Goal: Task Accomplishment & Management: Manage account settings

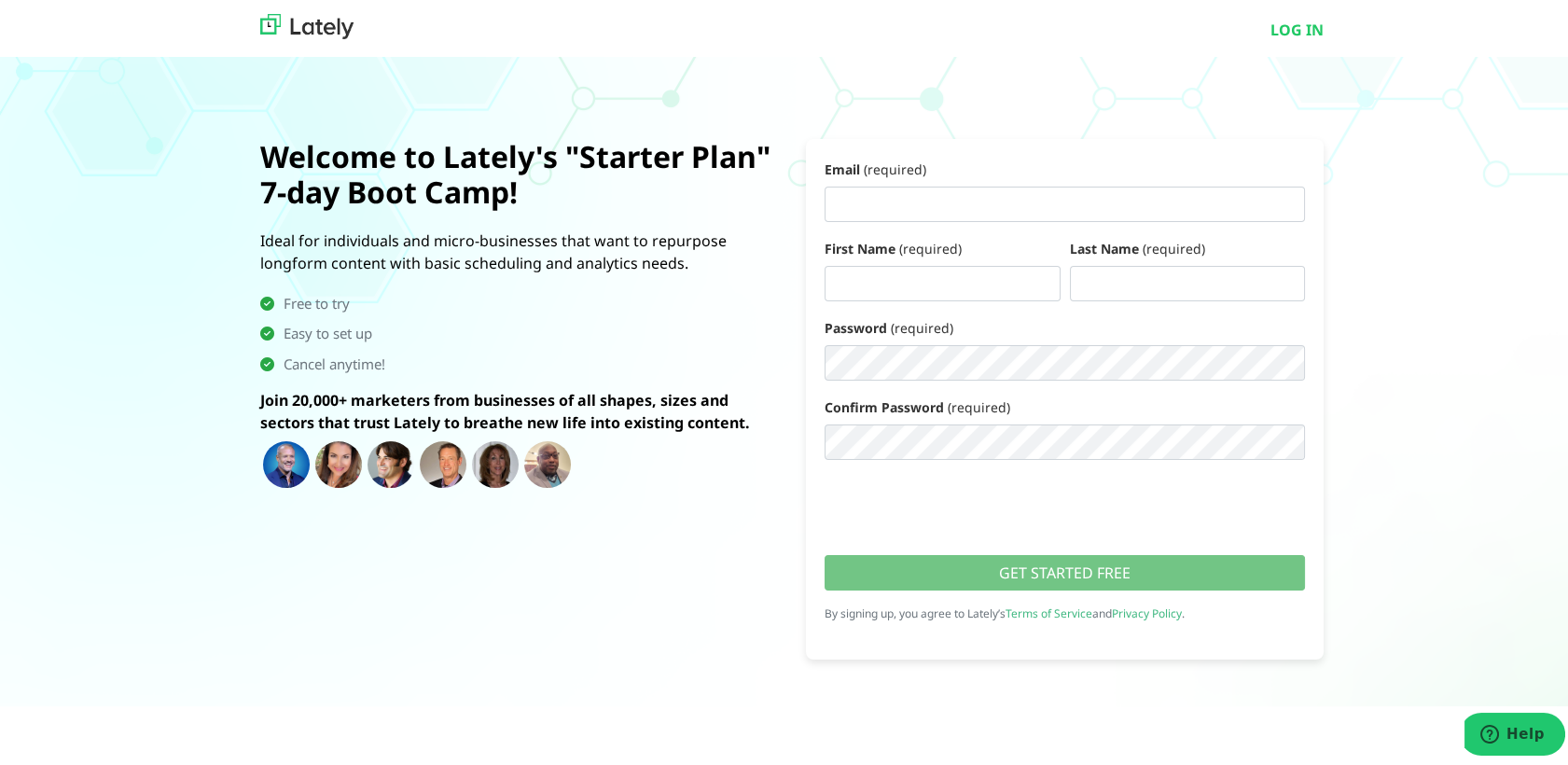
click at [616, 581] on div "Welcome to Lately's "Starter Plan" 7-day Boot Camp! Ideal for individuals and m…" at bounding box center [518, 395] width 545 height 520
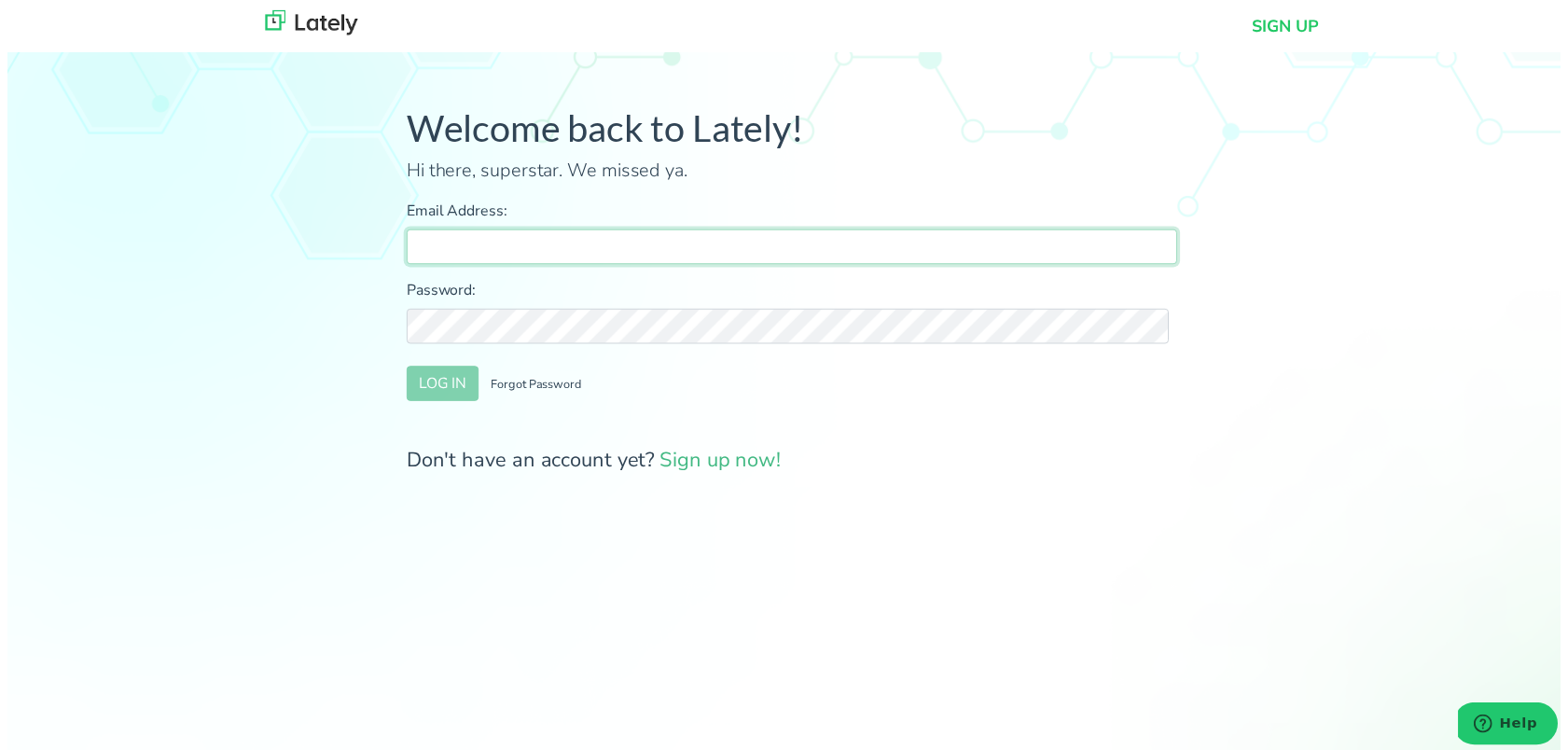
click at [572, 265] on input "Email Address:" at bounding box center [791, 249] width 778 height 35
type input "[EMAIL_ADDRESS][DOMAIN_NAME]"
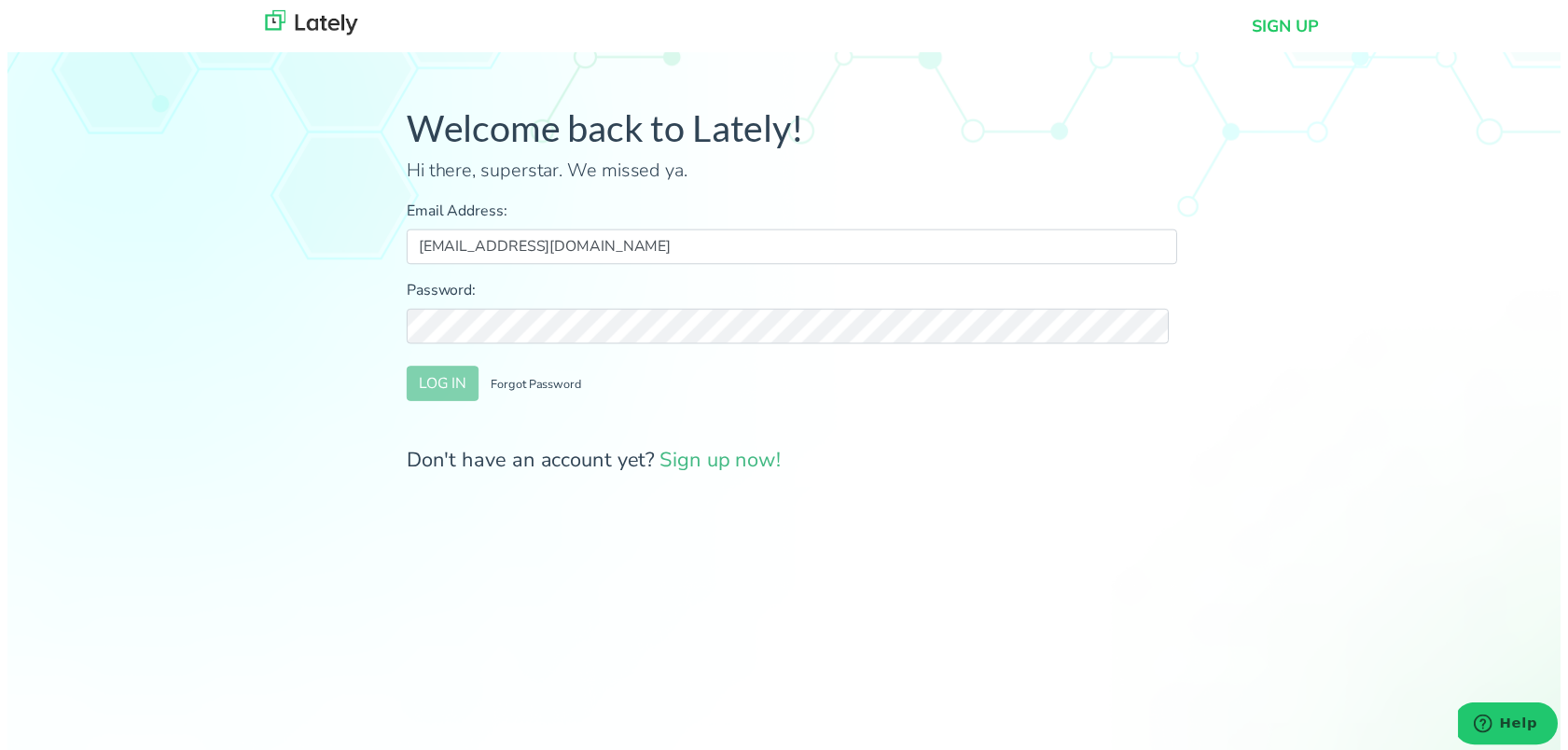
drag, startPoint x: 569, startPoint y: 358, endPoint x: 568, endPoint y: 349, distance: 9.1
click at [568, 356] on form "Email Address: [EMAIL_ADDRESS][DOMAIN_NAME] Password: LOG IN Forgot Password Do…" at bounding box center [791, 340] width 778 height 279
click at [468, 394] on button "LOG IN" at bounding box center [439, 387] width 73 height 35
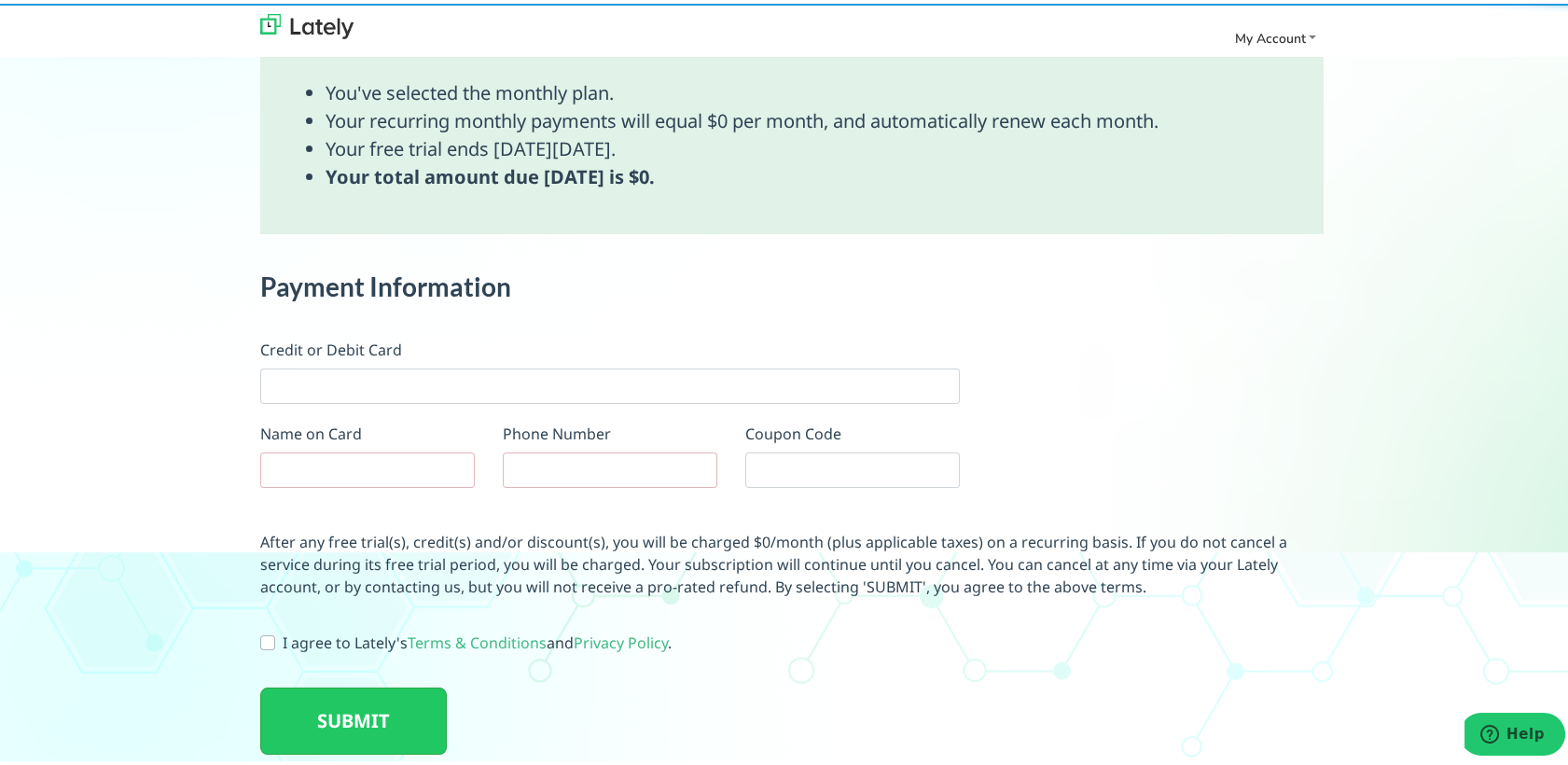
scroll to position [1044, 0]
